Goal: Task Accomplishment & Management: Manage account settings

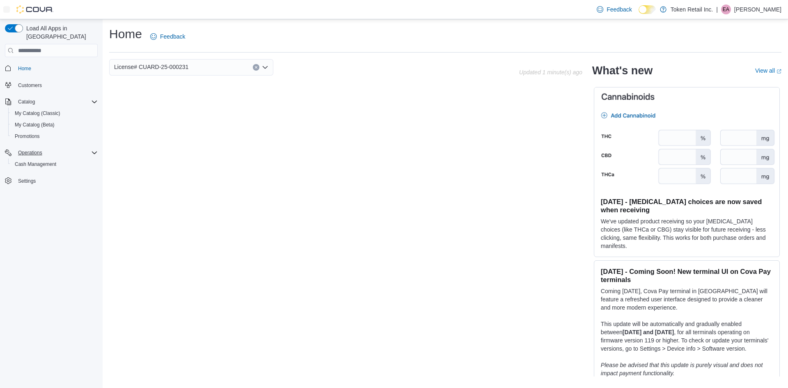
click at [94, 151] on icon "Complex example" at bounding box center [94, 152] width 5 height 2
click at [94, 149] on icon "Complex example" at bounding box center [94, 152] width 7 height 7
click at [26, 65] on span "Home" at bounding box center [24, 68] width 13 height 7
click at [27, 65] on span "Home" at bounding box center [24, 68] width 13 height 7
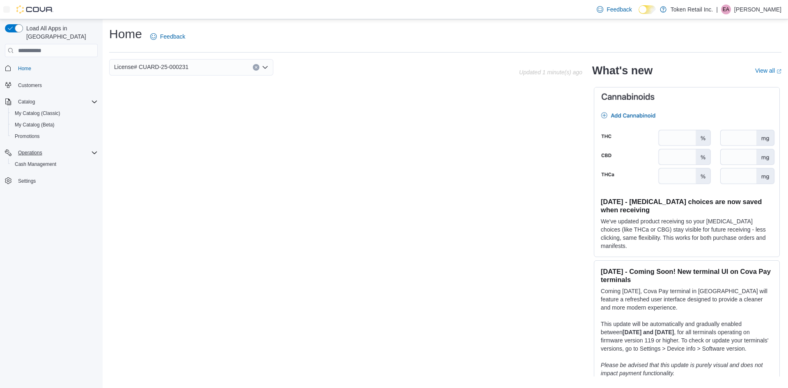
click at [565, 152] on div "License# CUARD-25-000231 Updated 1 minute(s) ago What's new View all (opens in …" at bounding box center [445, 217] width 672 height 317
click at [32, 178] on span "Settings" at bounding box center [27, 181] width 18 height 7
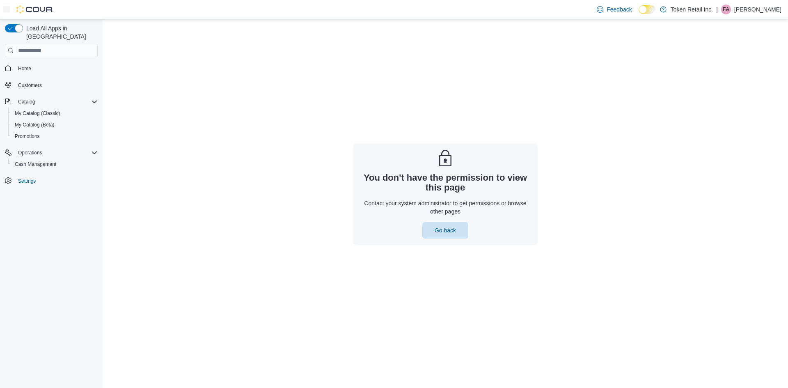
click at [764, 7] on p "[PERSON_NAME]" at bounding box center [757, 10] width 47 height 10
click at [731, 82] on span "Sign Out" at bounding box center [728, 80] width 22 height 8
